Goal: Transaction & Acquisition: Purchase product/service

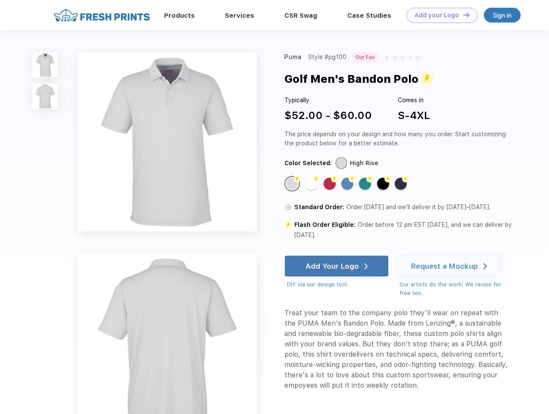
click at [439, 15] on link "Add your Logo Design Tool" at bounding box center [441, 15] width 71 height 15
click at [0, 0] on div "Design Tool" at bounding box center [0, 0] width 0 height 0
click at [462, 15] on link "Add your Logo Design Tool" at bounding box center [441, 15] width 71 height 15
click at [45, 65] on img at bounding box center [44, 64] width 25 height 25
click at [45, 96] on img at bounding box center [44, 96] width 25 height 25
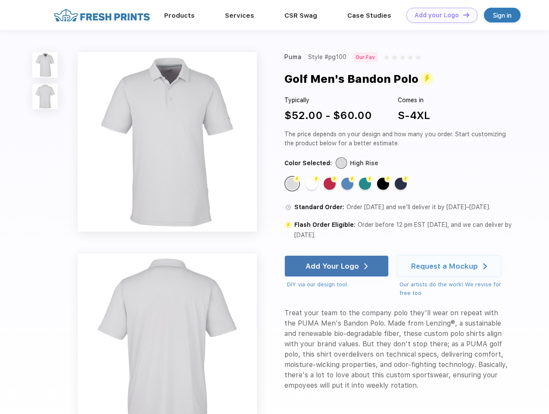
click at [293, 184] on div "Flash Color" at bounding box center [292, 183] width 12 height 12
click at [312, 184] on div "Flash Color" at bounding box center [311, 183] width 12 height 12
click at [330, 184] on div "Flash Color" at bounding box center [329, 183] width 12 height 12
click at [348, 184] on div "Flash Color" at bounding box center [347, 183] width 12 height 12
click at [366, 184] on div "Flash Color" at bounding box center [365, 183] width 12 height 12
